Goal: Find specific page/section: Find specific page/section

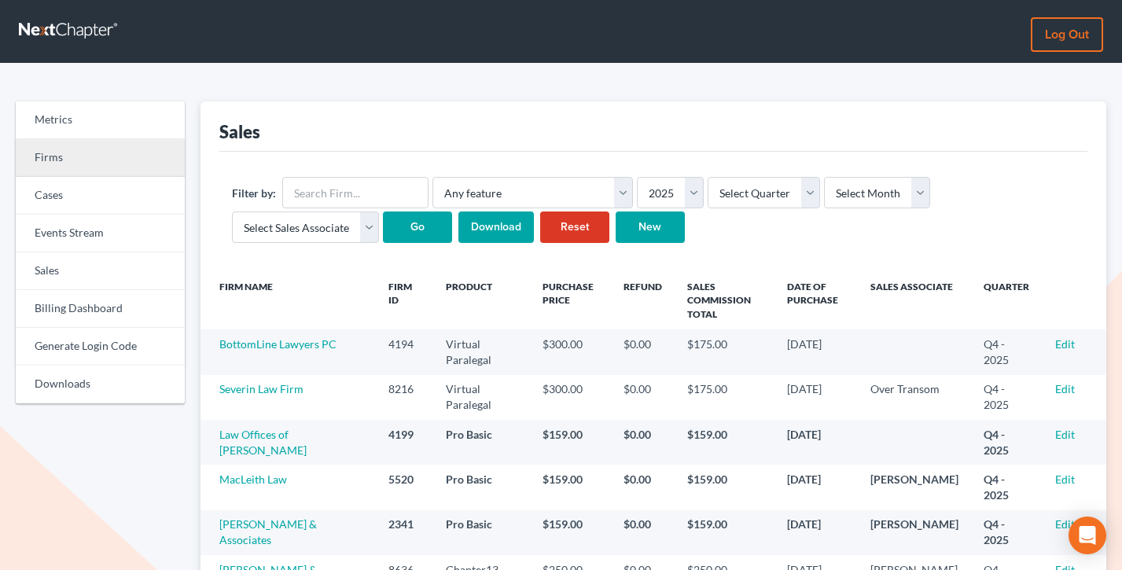
click at [43, 159] on link "Firms" at bounding box center [100, 158] width 169 height 38
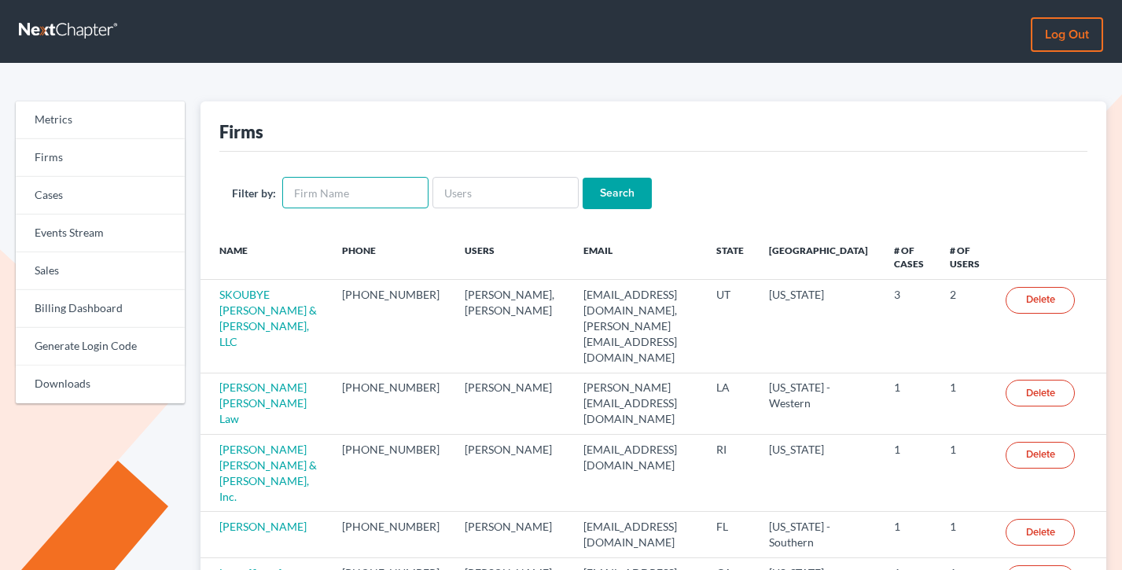
click at [304, 183] on input "text" at bounding box center [355, 192] width 146 height 31
paste input "[PERSON_NAME][EMAIL_ADDRESS][DOMAIN_NAME]"
type input "[PERSON_NAME][EMAIL_ADDRESS][DOMAIN_NAME]"
click at [356, 193] on input "[PERSON_NAME][EMAIL_ADDRESS][DOMAIN_NAME]" at bounding box center [355, 192] width 146 height 31
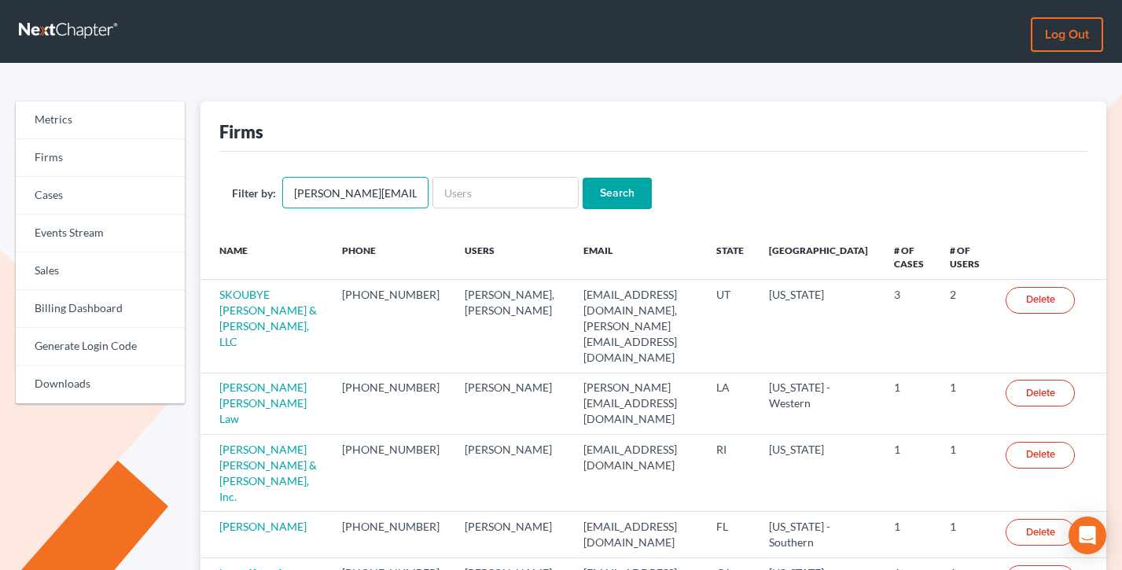
click at [356, 193] on input "[PERSON_NAME][EMAIL_ADDRESS][DOMAIN_NAME]" at bounding box center [355, 192] width 146 height 31
type input "1"
paste input "[PERSON_NAME][EMAIL_ADDRESS][DOMAIN_NAME]"
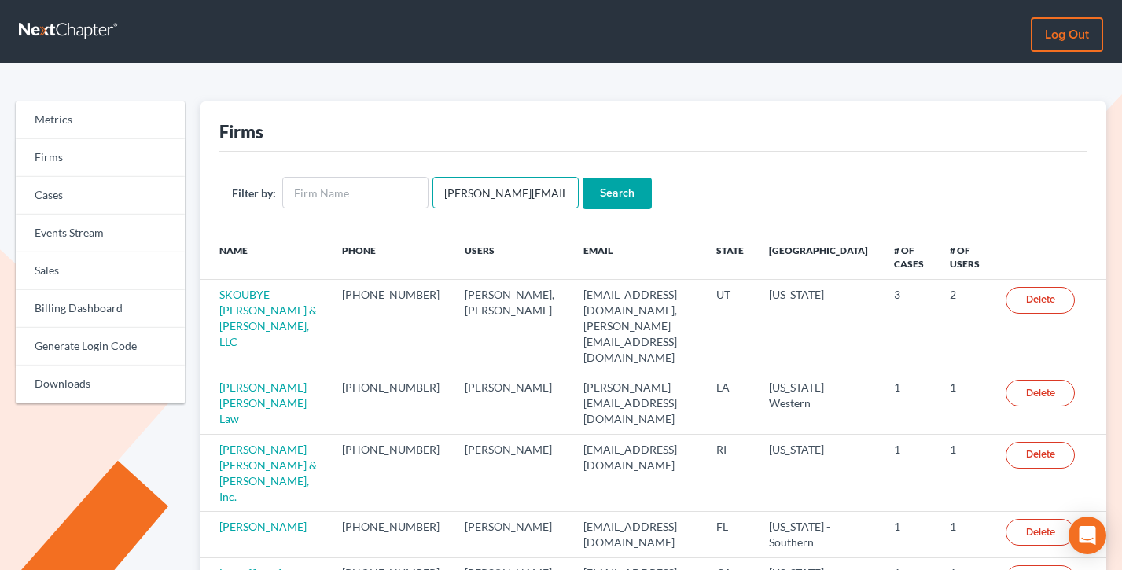
type input "[PERSON_NAME][EMAIL_ADDRESS][DOMAIN_NAME]"
click at [582, 178] on input "Search" at bounding box center [616, 193] width 69 height 31
